Goal: Information Seeking & Learning: Learn about a topic

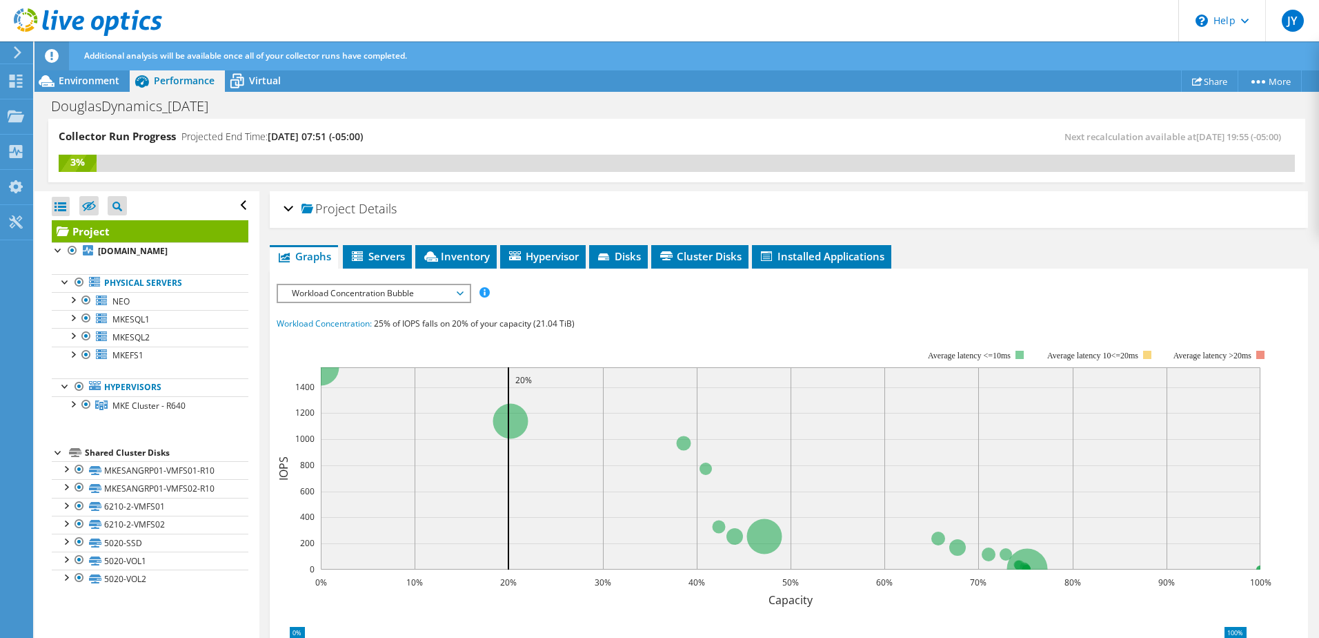
scroll to position [112, 0]
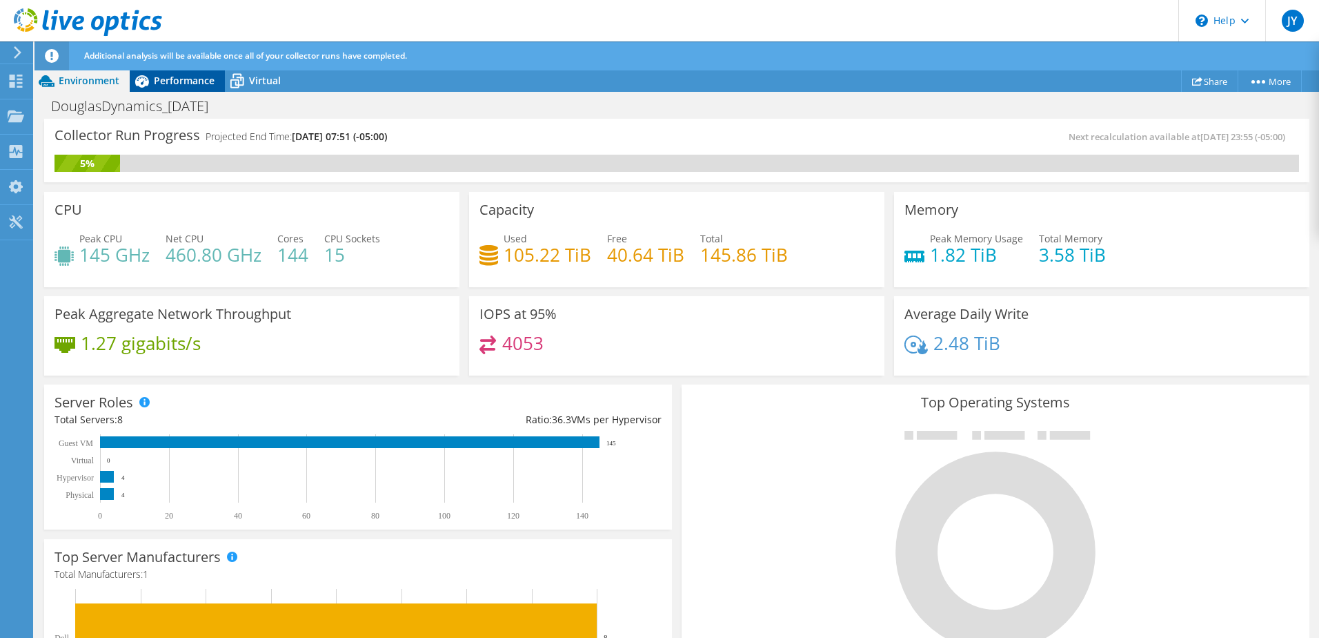
click at [179, 83] on span "Performance" at bounding box center [184, 80] width 61 height 13
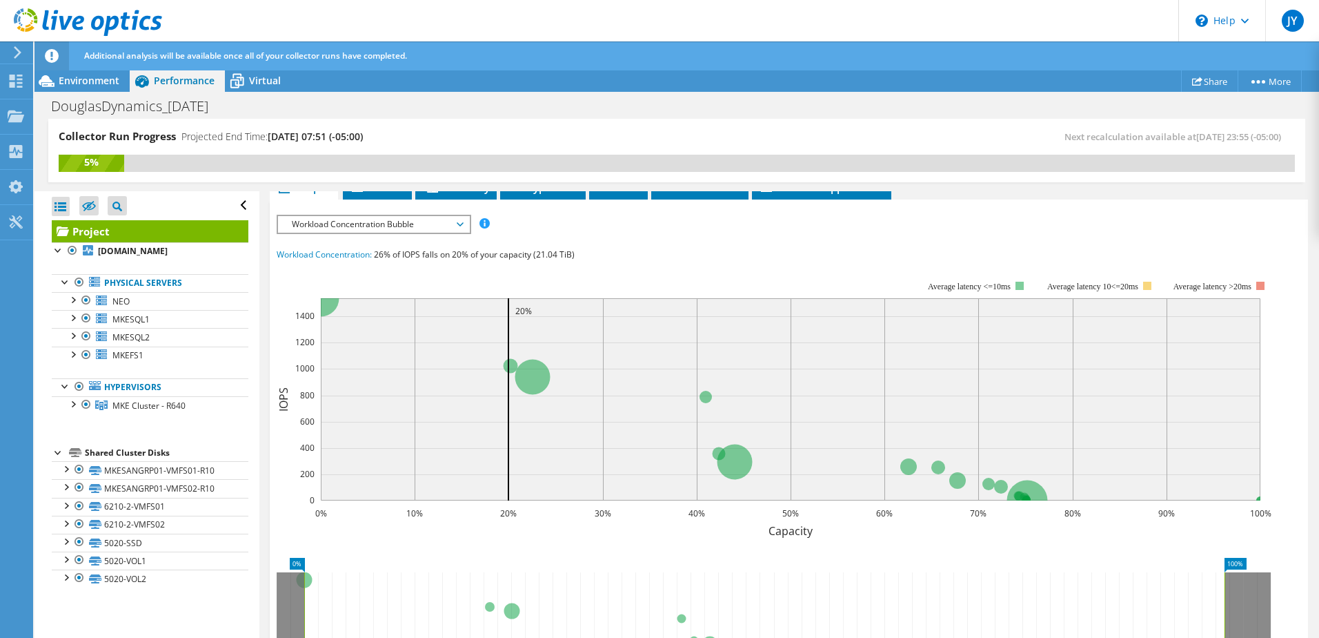
scroll to position [250, 0]
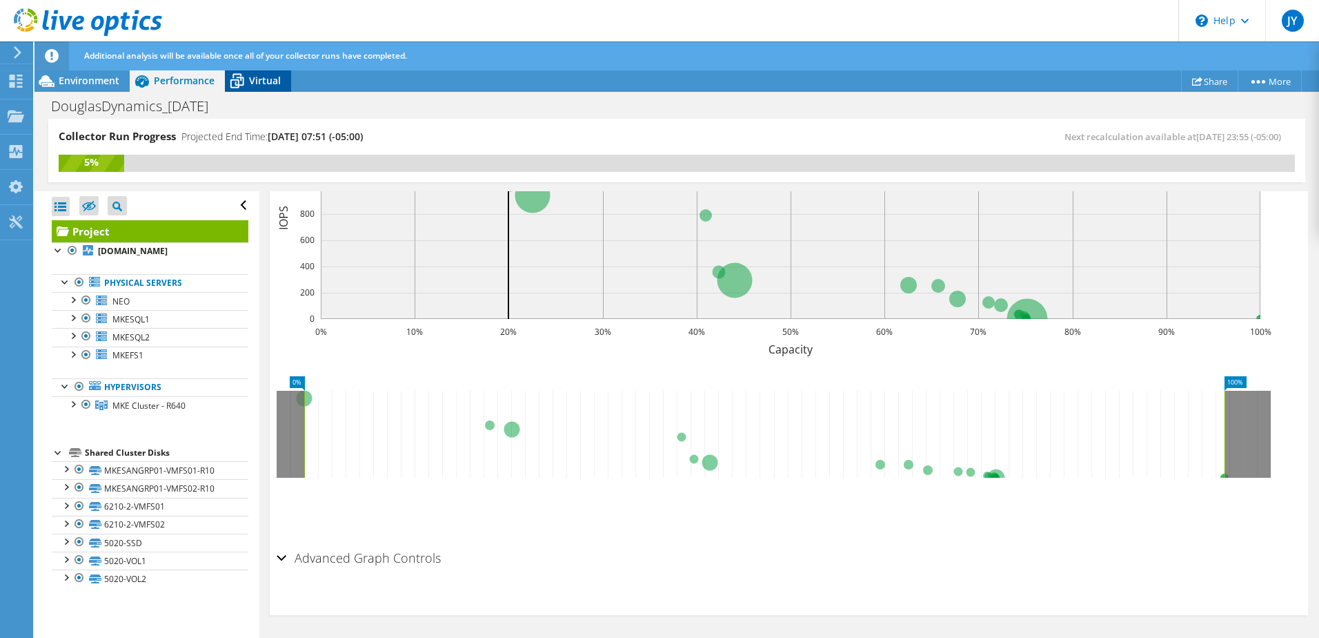
click at [246, 77] on icon at bounding box center [237, 81] width 24 height 24
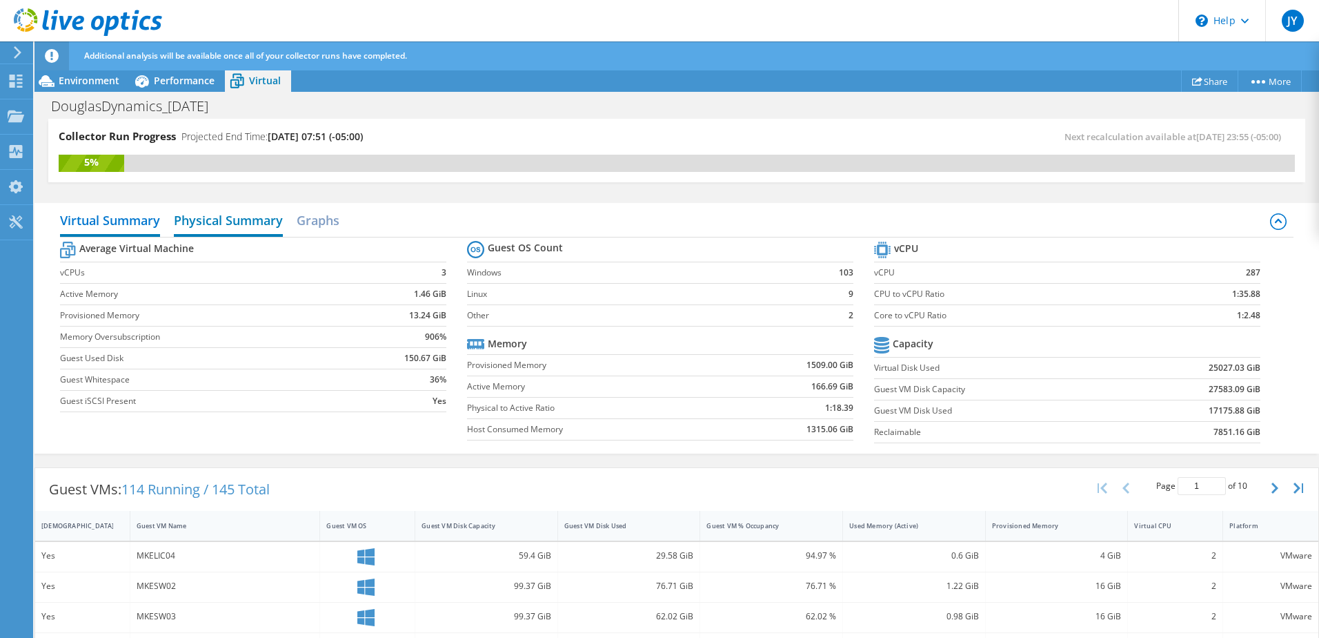
click at [262, 216] on h2 "Physical Summary" at bounding box center [228, 221] width 109 height 30
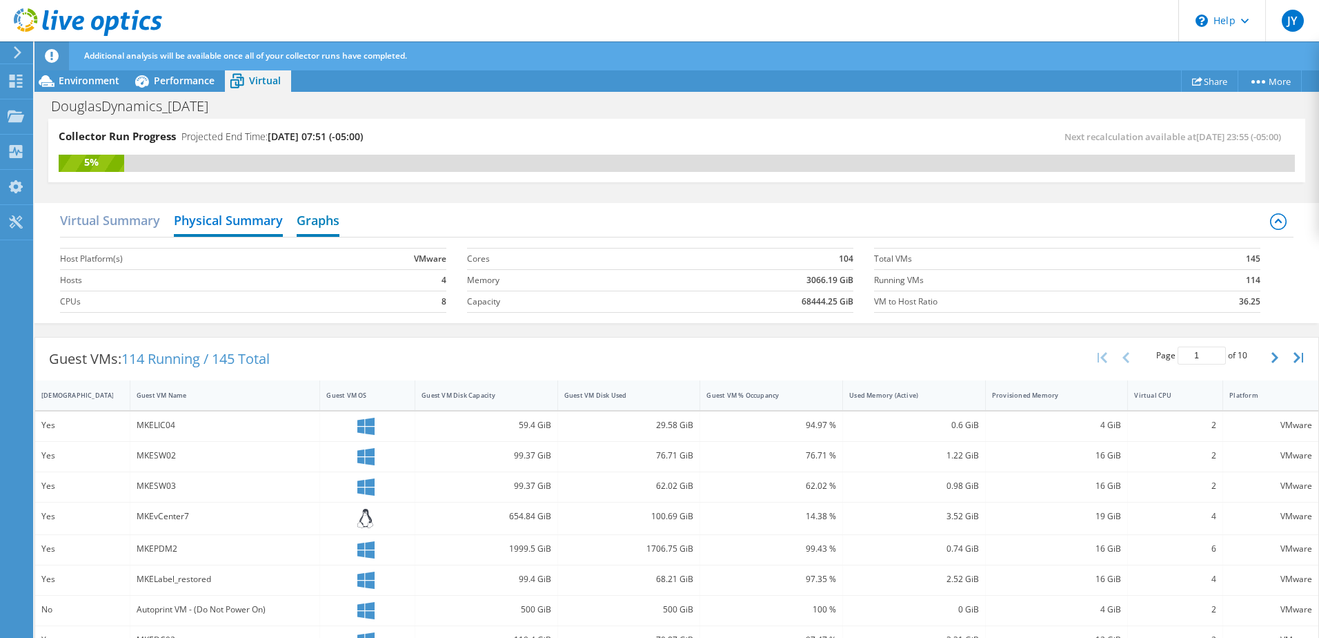
click at [324, 224] on h2 "Graphs" at bounding box center [318, 221] width 43 height 30
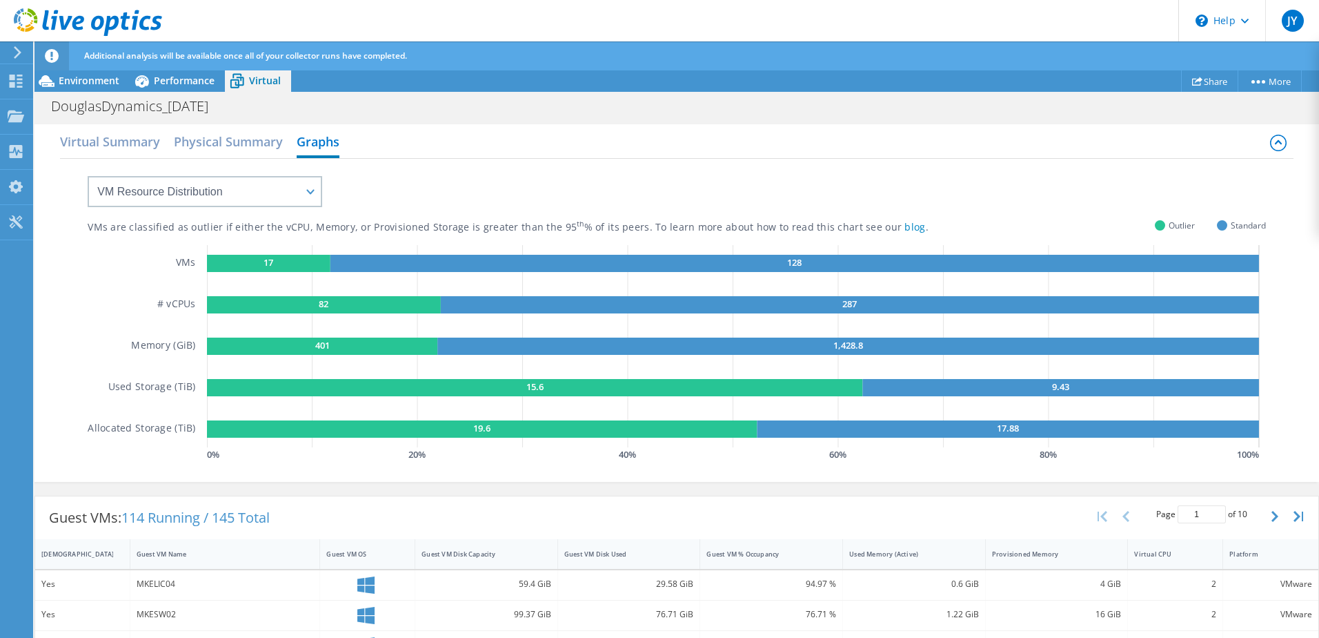
scroll to position [0, 0]
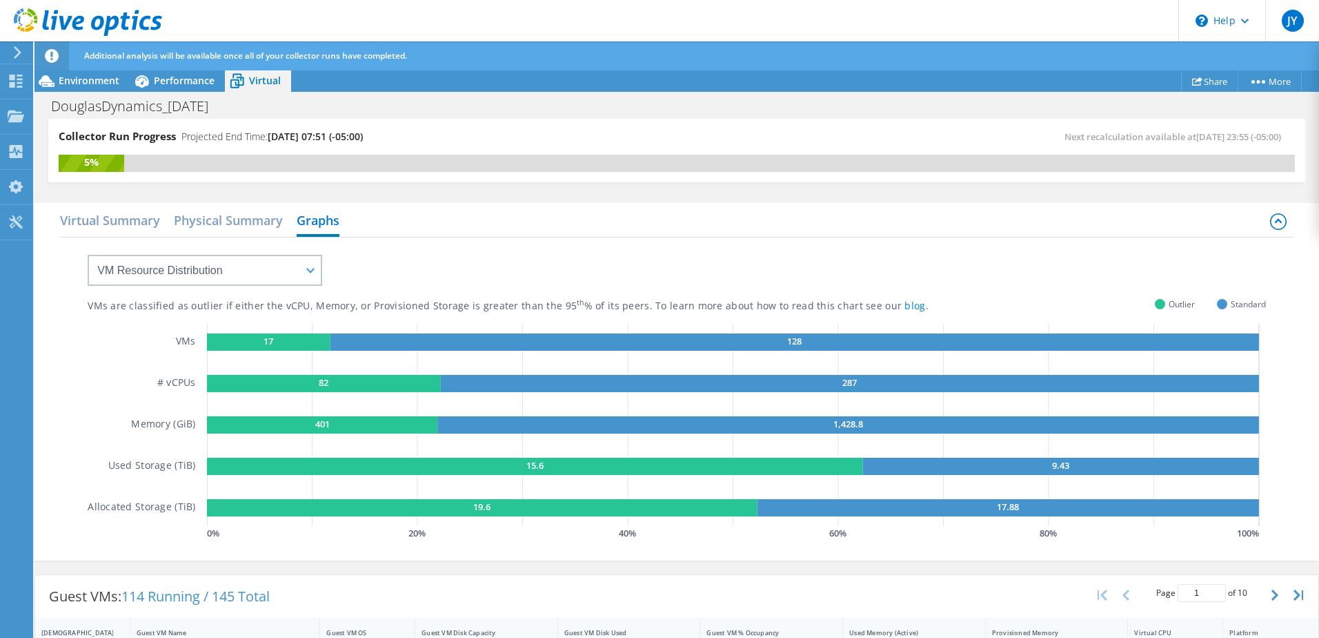
click at [244, 471] on rect at bounding box center [535, 466] width 656 height 17
click at [68, 78] on span "Environment" at bounding box center [89, 80] width 61 height 13
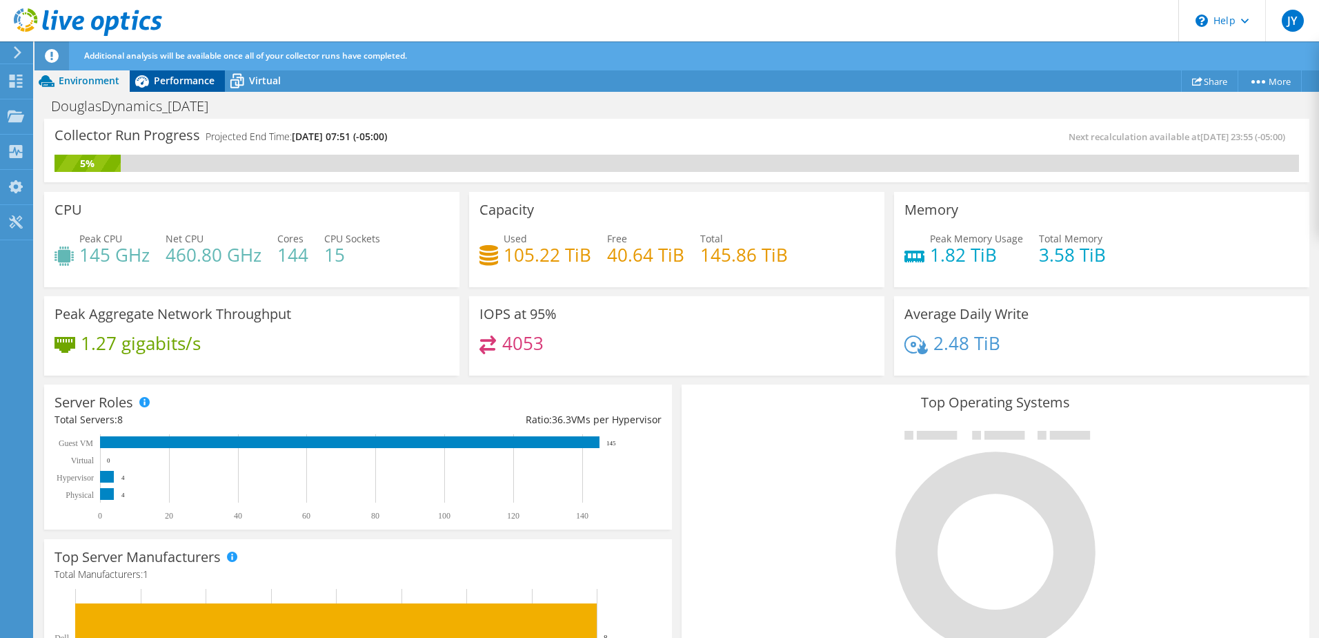
click at [173, 85] on span "Performance" at bounding box center [184, 80] width 61 height 13
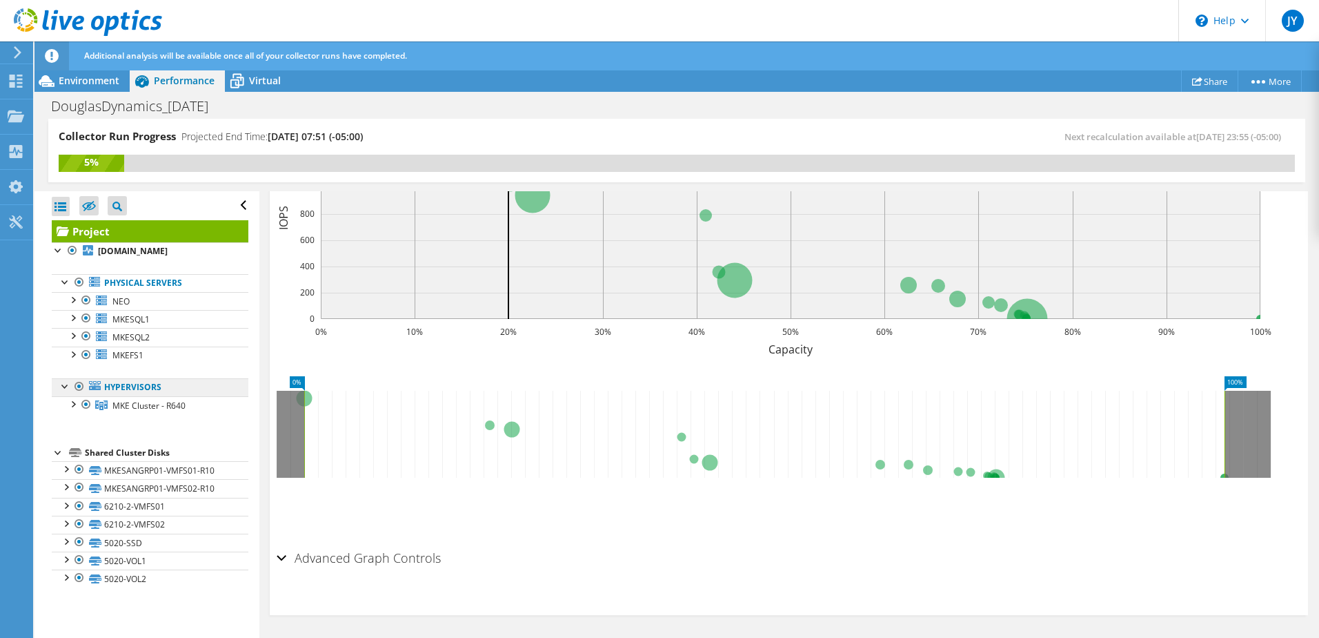
click at [123, 382] on link "Hypervisors" at bounding box center [150, 387] width 197 height 18
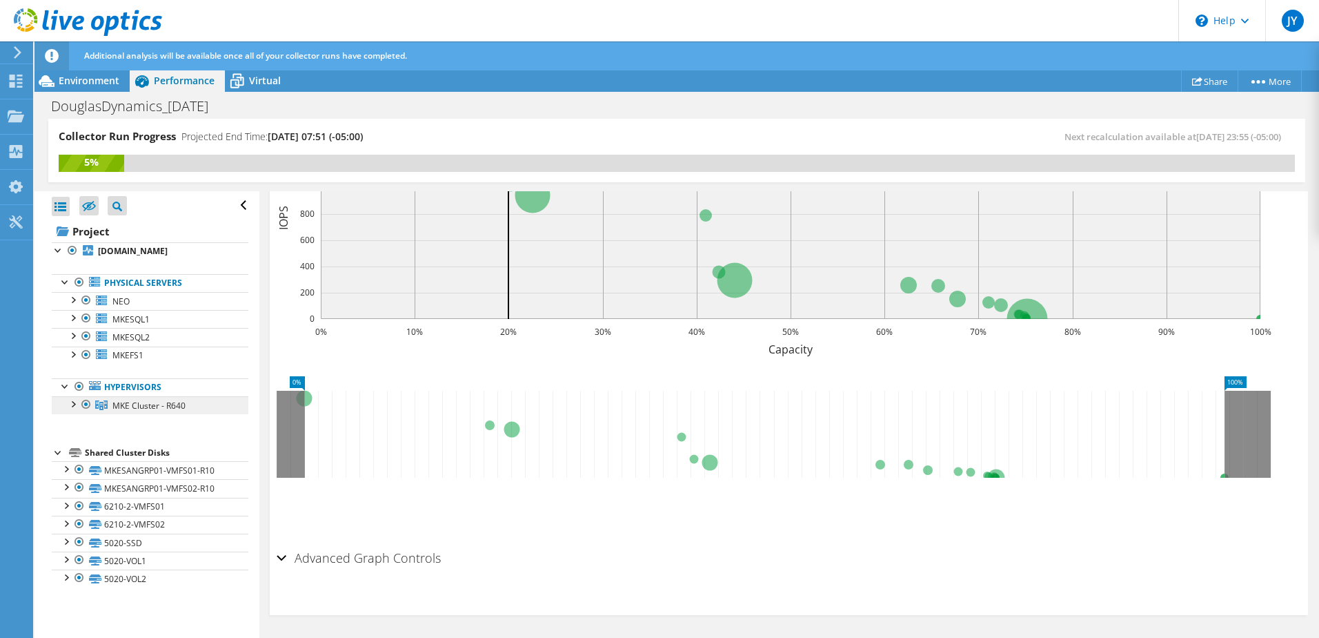
click at [153, 402] on span "MKE Cluster - R640" at bounding box center [148, 406] width 73 height 12
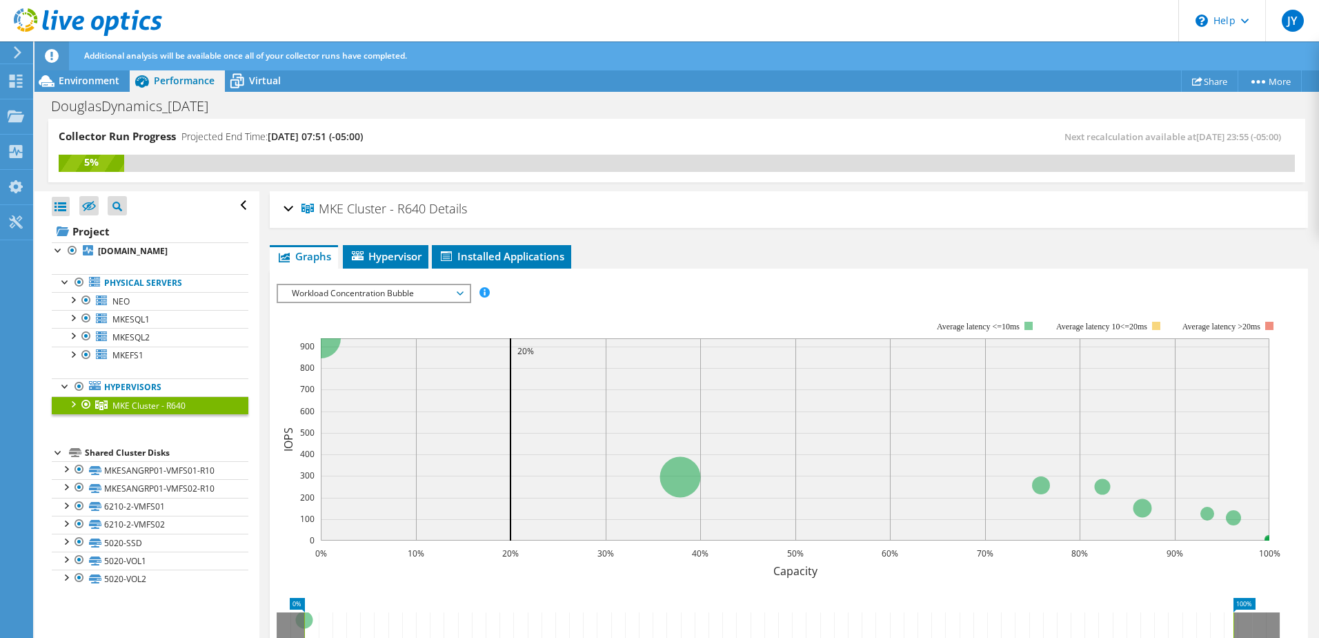
click at [455, 297] on span "Workload Concentration Bubble" at bounding box center [373, 293] width 177 height 17
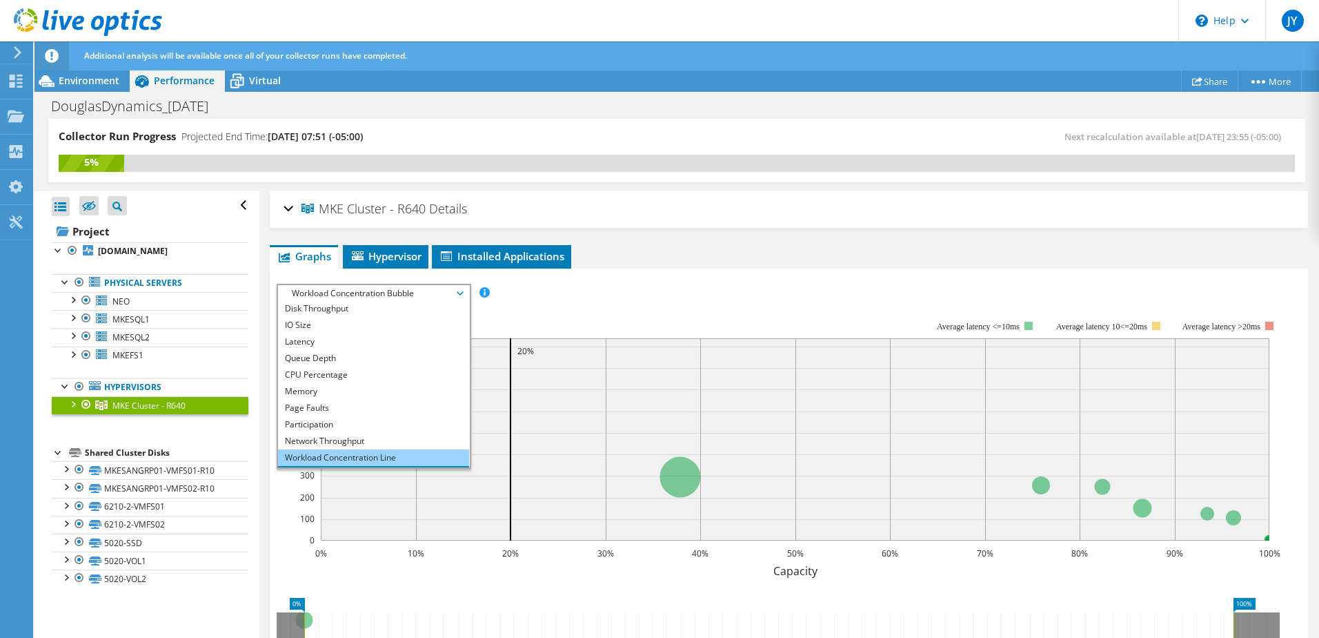
scroll to position [50, 0]
click at [326, 452] on li "All" at bounding box center [373, 459] width 191 height 17
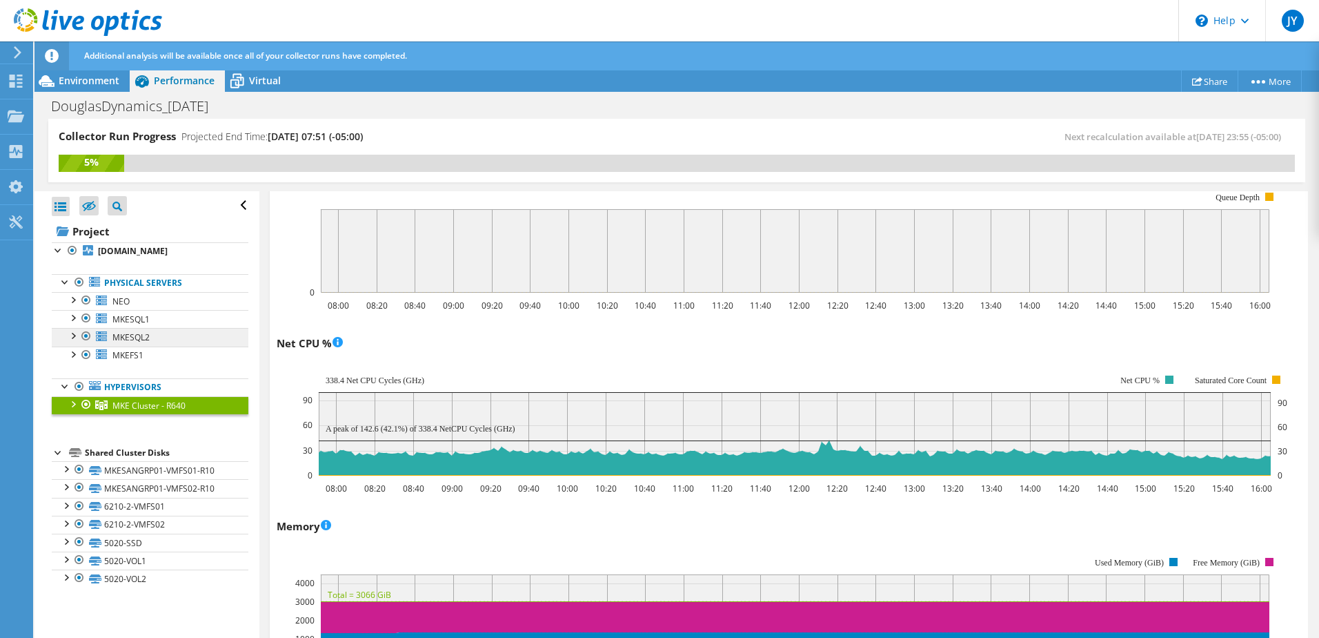
scroll to position [874, 0]
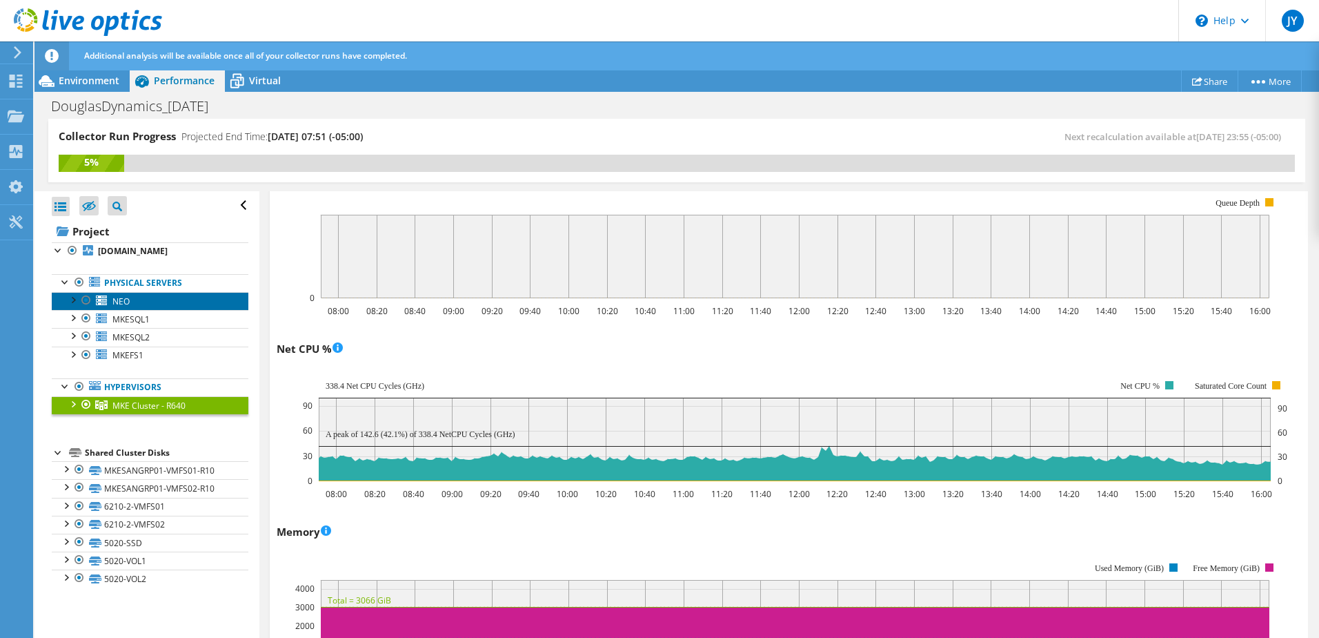
click at [134, 303] on link "NEO" at bounding box center [150, 301] width 197 height 18
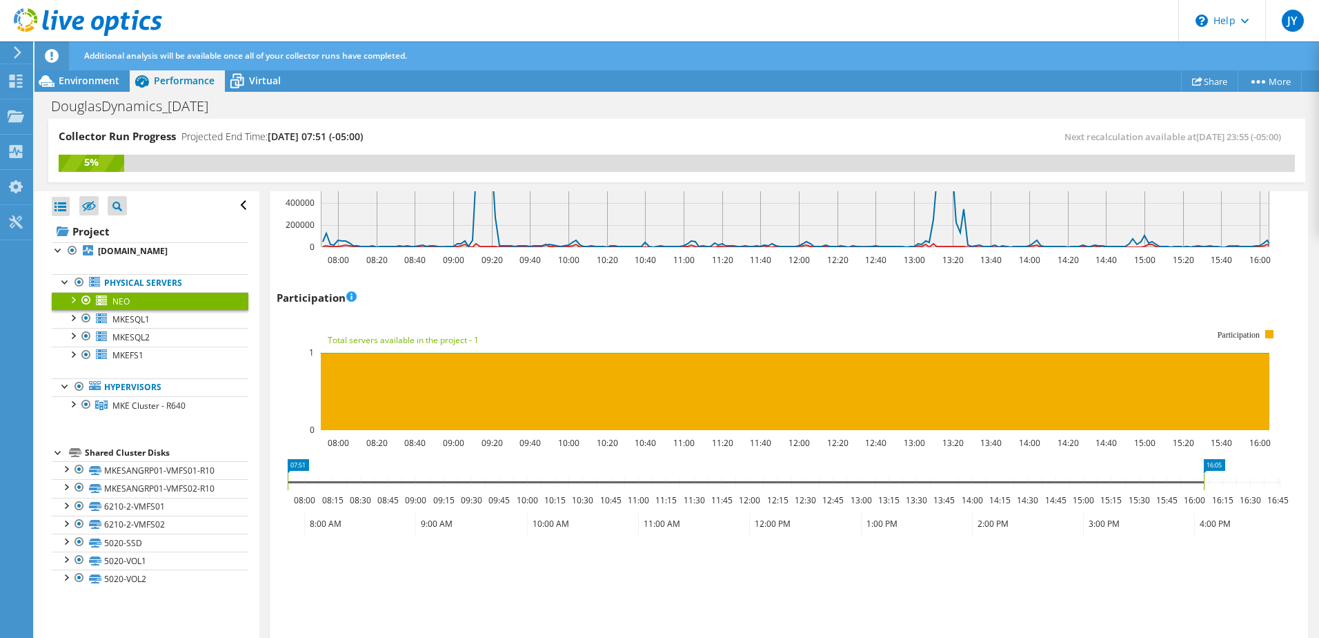
scroll to position [1747, 0]
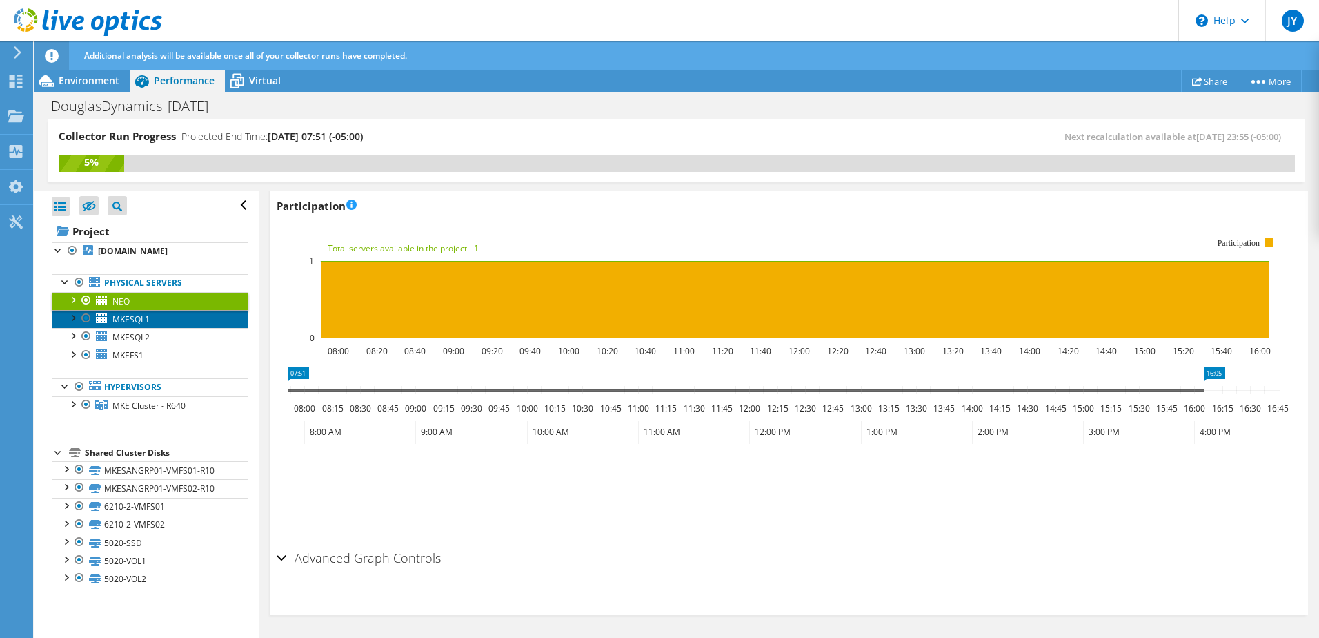
click at [136, 320] on span "MKESQL1" at bounding box center [130, 319] width 37 height 12
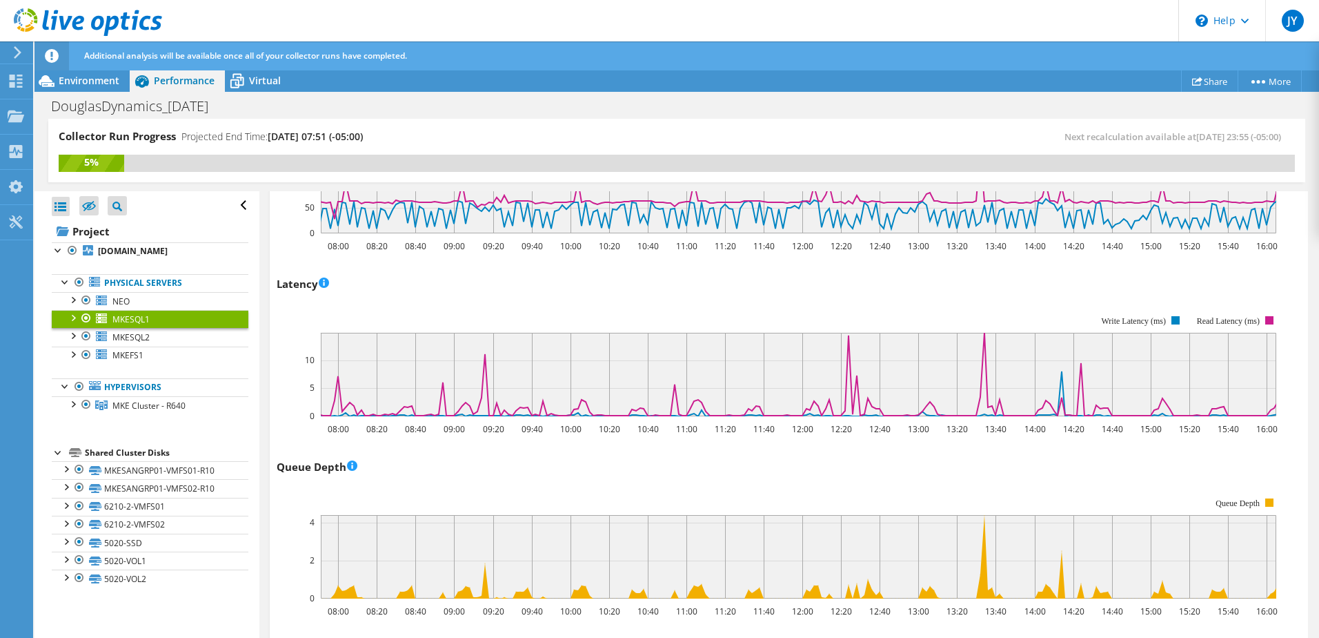
scroll to position [297, 0]
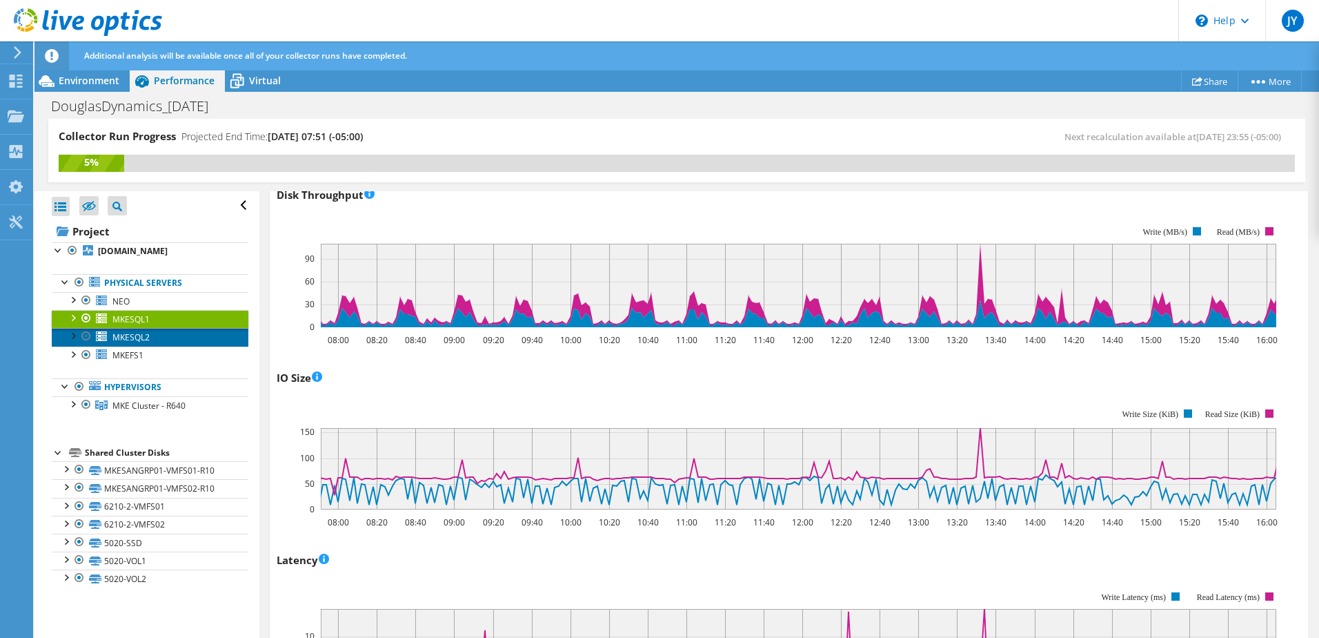
click at [148, 334] on span "MKESQL2" at bounding box center [130, 337] width 37 height 12
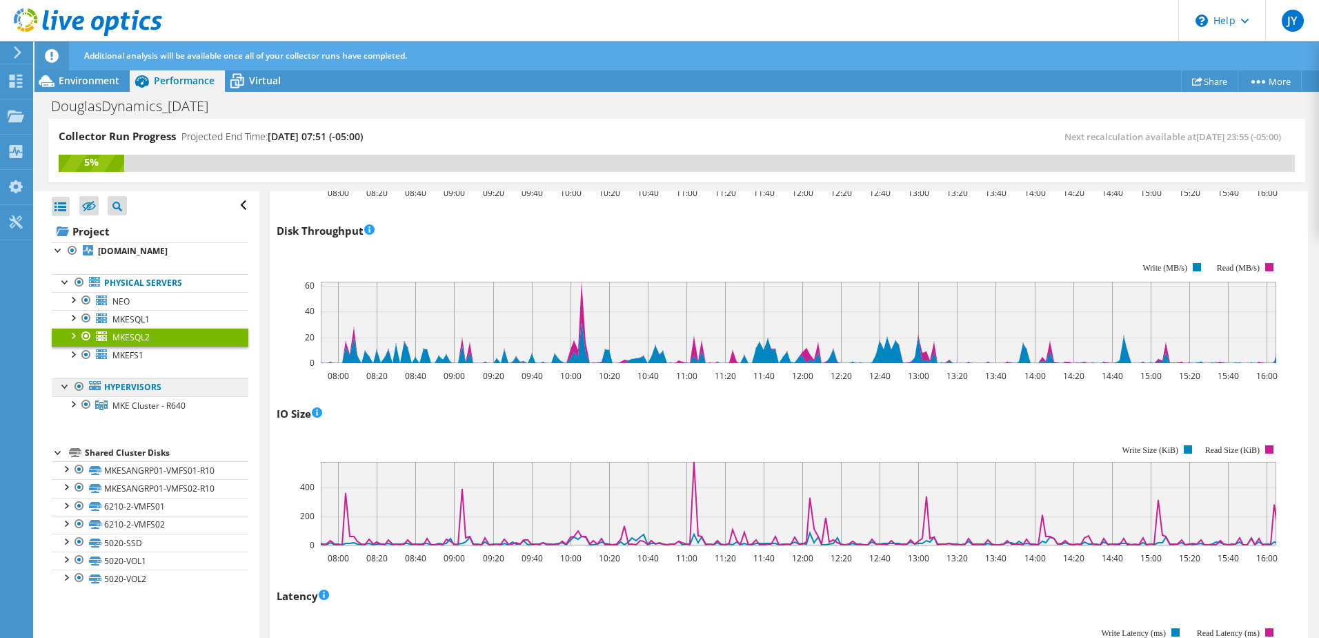
scroll to position [276, 0]
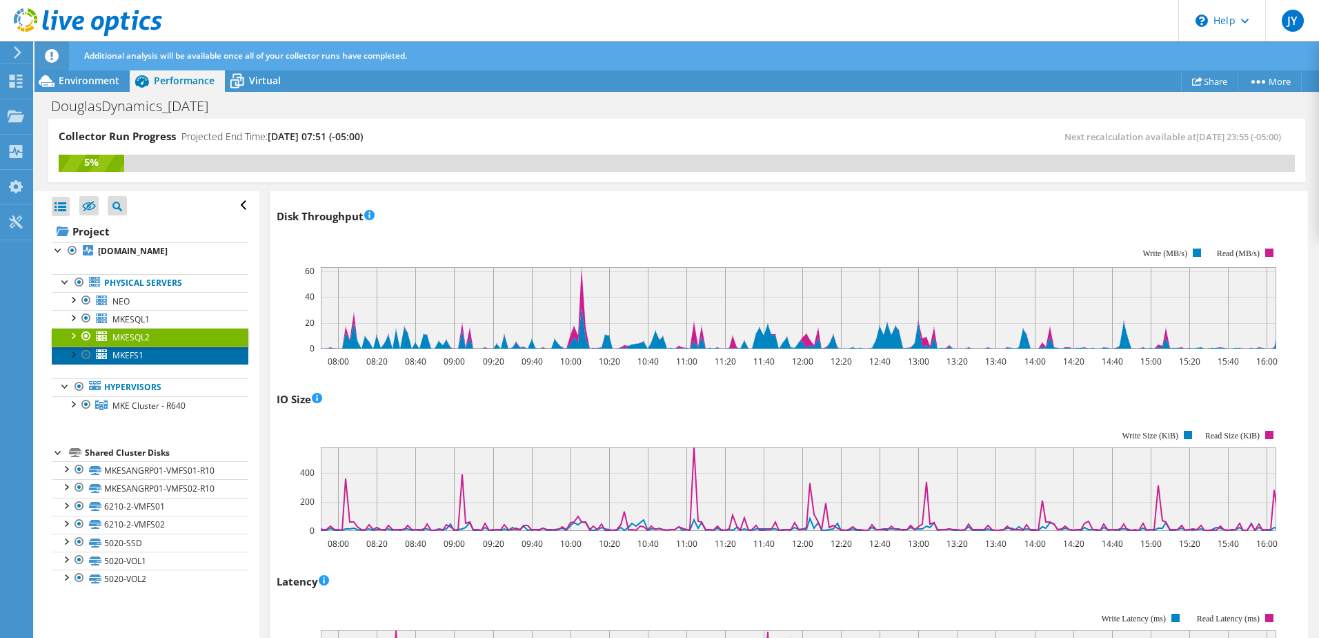
click at [149, 357] on link "MKEFS1" at bounding box center [150, 355] width 197 height 18
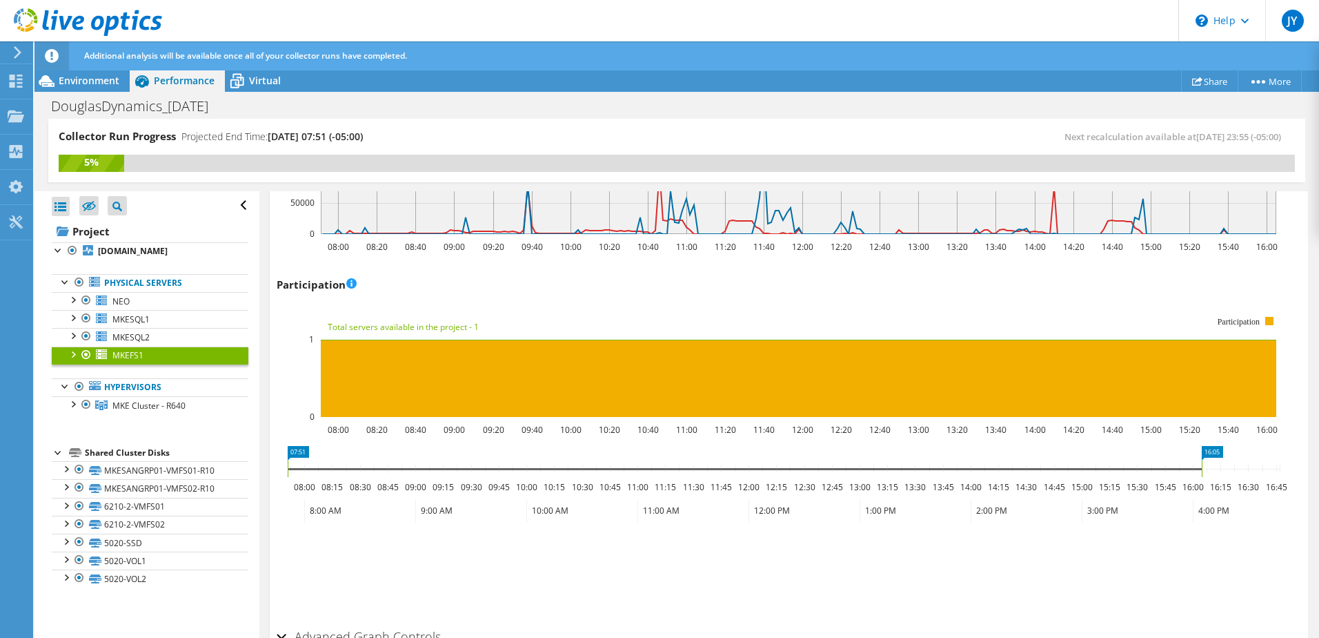
scroll to position [1747, 0]
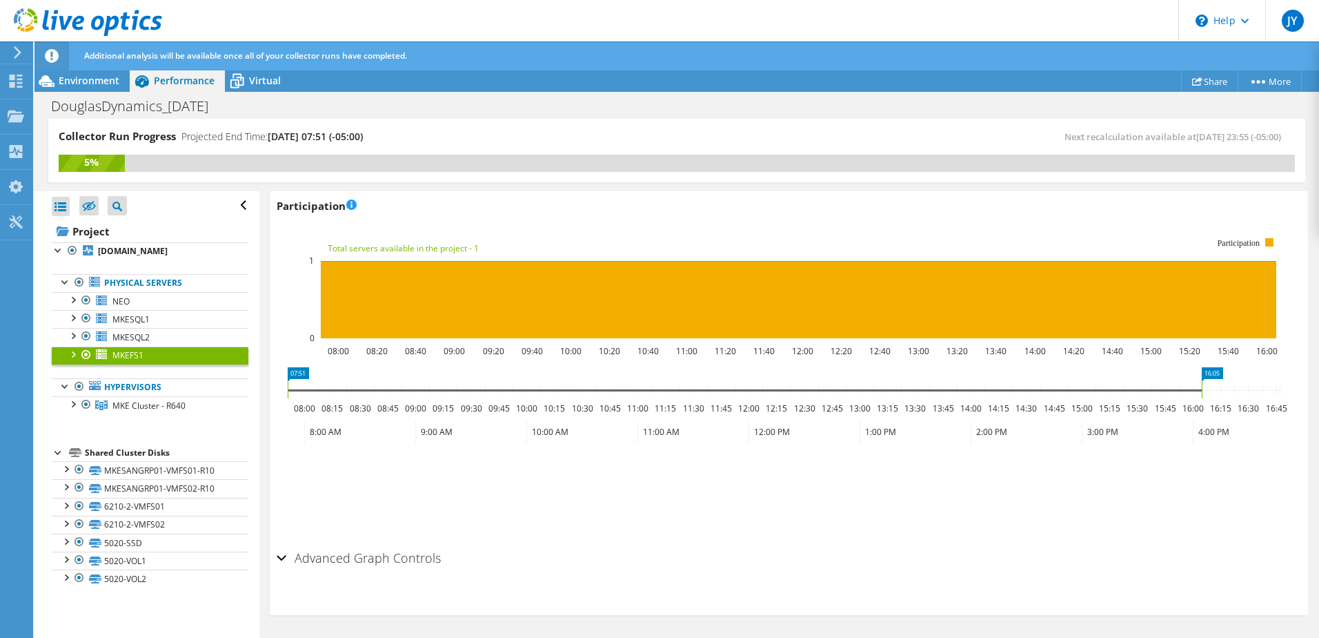
drag, startPoint x: 914, startPoint y: 1, endPoint x: 914, endPoint y: 535, distance: 534.1
